Goal: Use online tool/utility: Utilize a website feature to perform a specific function

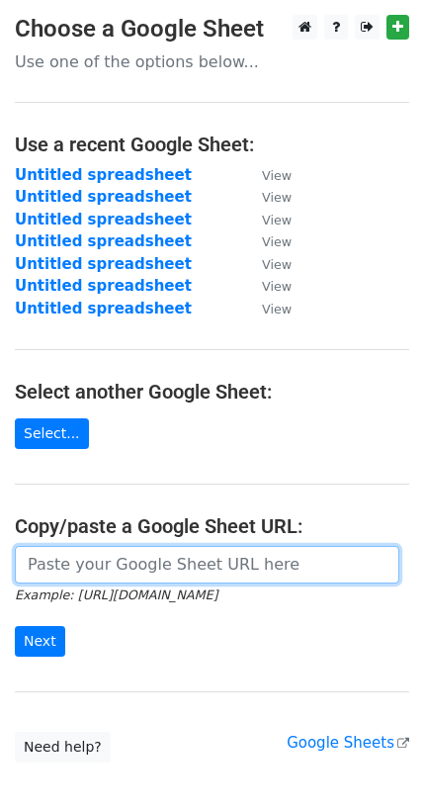
click at [56, 557] on input "url" at bounding box center [207, 565] width 385 height 38
paste input "[URL][DOMAIN_NAME]"
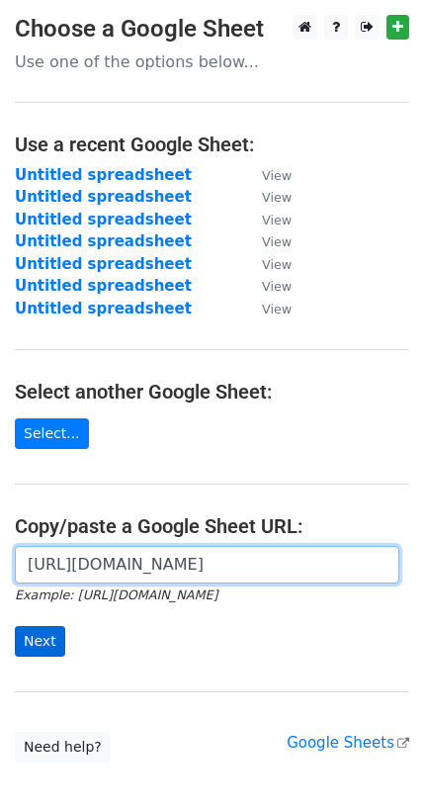
type input "[URL][DOMAIN_NAME]"
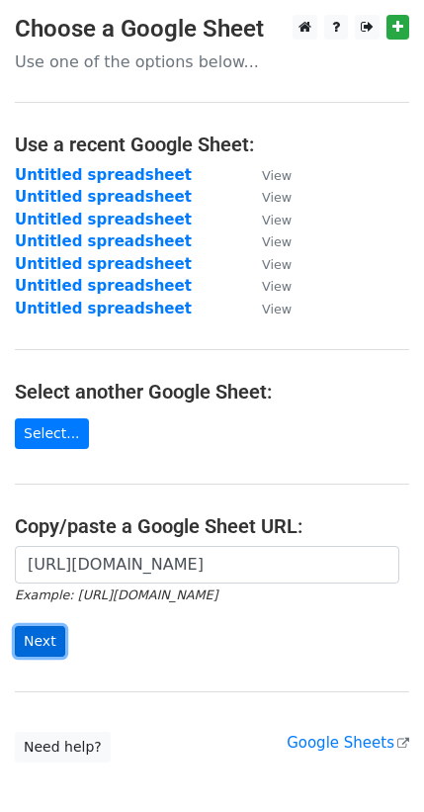
scroll to position [0, 0]
click at [45, 636] on input "Next" at bounding box center [40, 641] width 50 height 31
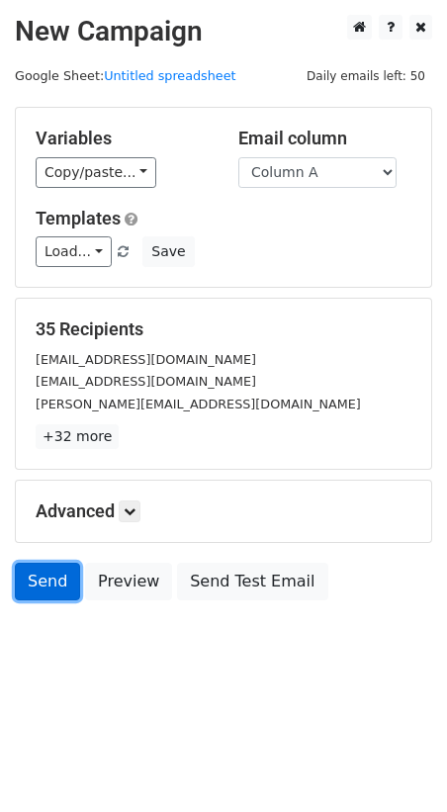
click at [36, 567] on link "Send" at bounding box center [47, 582] width 65 height 38
